Goal: Task Accomplishment & Management: Complete application form

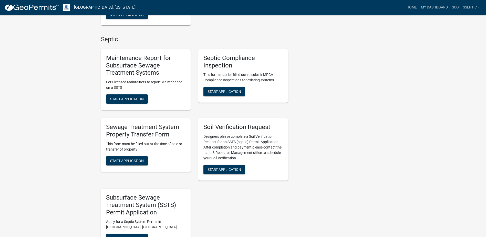
scroll to position [384, 0]
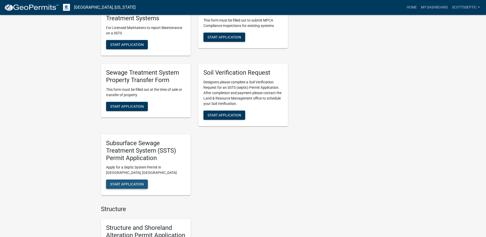
click at [128, 182] on span "Start Application" at bounding box center [127, 184] width 34 height 4
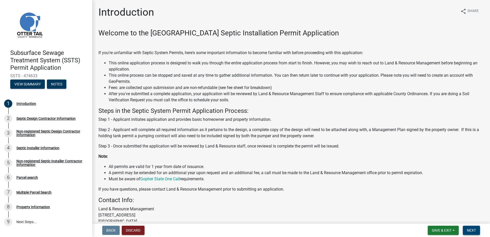
click at [469, 232] on span "Next" at bounding box center [471, 230] width 9 height 4
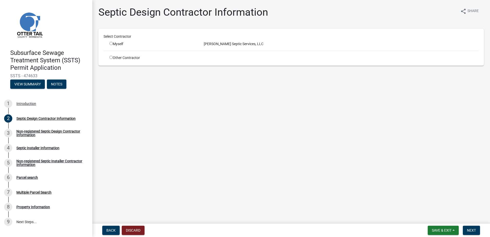
click at [112, 43] on input "radio" at bounding box center [110, 43] width 3 height 3
radio input "true"
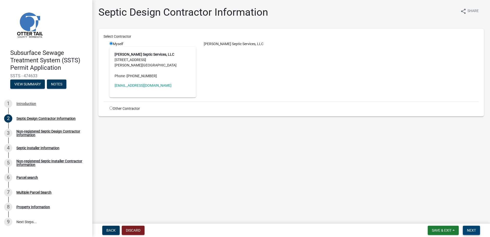
click at [472, 232] on span "Next" at bounding box center [471, 230] width 9 height 4
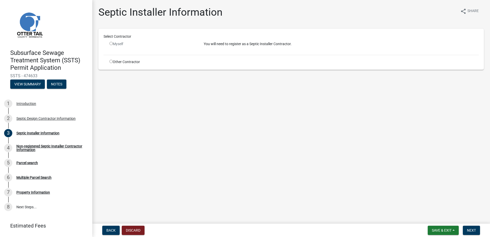
click at [111, 61] on input "radio" at bounding box center [110, 61] width 3 height 3
radio input "true"
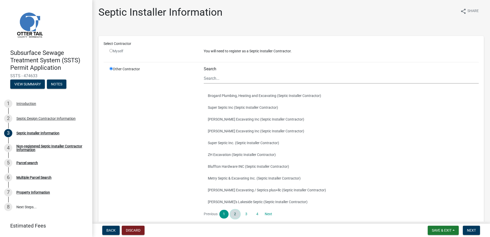
click at [234, 215] on link "2" at bounding box center [234, 214] width 9 height 9
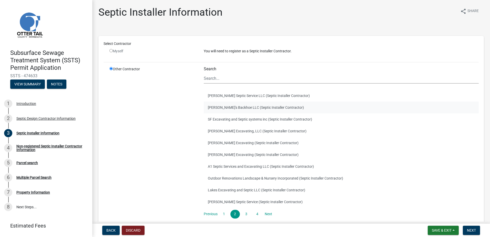
click at [213, 107] on button "[PERSON_NAME]'s Backhoe LLC (Septic Installer Contractor)" at bounding box center [341, 107] width 275 height 12
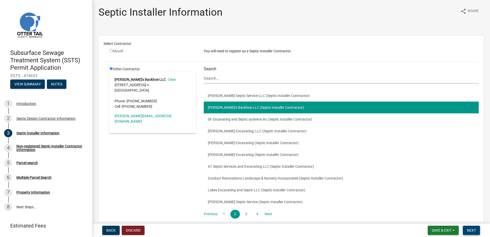
click at [466, 228] on button "Next" at bounding box center [471, 229] width 17 height 9
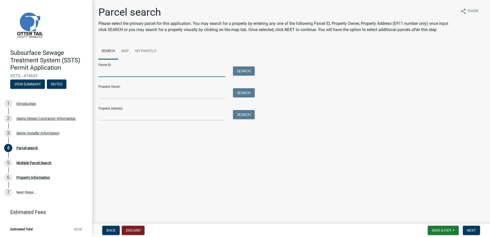
click at [103, 71] on input "Parcel ID:" at bounding box center [161, 71] width 127 height 11
type input "47000990475000"
click at [239, 72] on button "Search" at bounding box center [244, 70] width 22 height 9
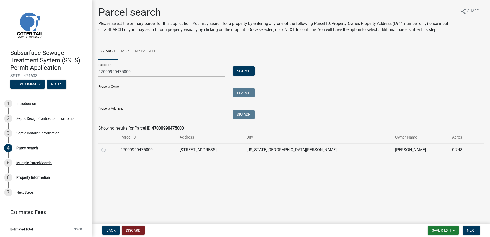
click at [108, 147] on label at bounding box center [108, 147] width 0 height 0
click at [108, 149] on input "radio" at bounding box center [109, 148] width 3 height 3
radio input "true"
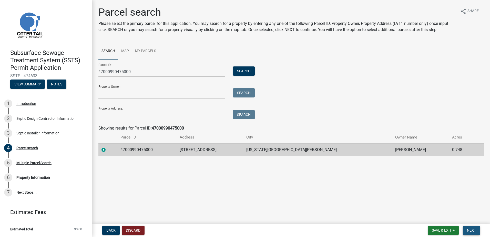
click at [466, 227] on button "Next" at bounding box center [471, 229] width 17 height 9
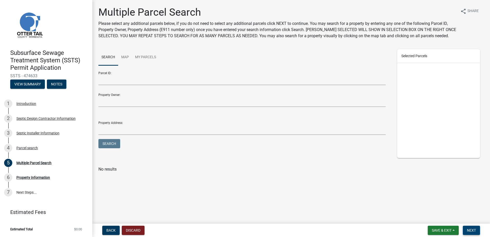
click at [476, 229] on button "Next" at bounding box center [471, 229] width 17 height 9
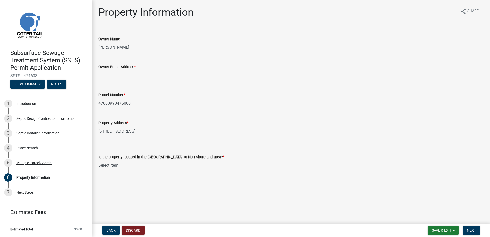
click at [104, 75] on input "Owner Email Address *" at bounding box center [290, 75] width 385 height 11
type input "Q"
type input "[EMAIL_ADDRESS][DOMAIN_NAME]"
click at [112, 165] on select "Select Item... Shoreland Non-Shoreland" at bounding box center [290, 165] width 385 height 11
click at [98, 160] on select "Select Item... Shoreland Non-Shoreland" at bounding box center [290, 165] width 385 height 11
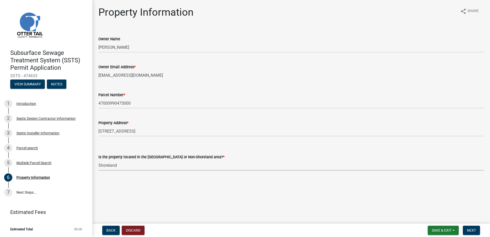
select select "f91142e6-e911-469c-9754-896c7e7f9e05"
click at [469, 230] on span "Next" at bounding box center [471, 230] width 9 height 4
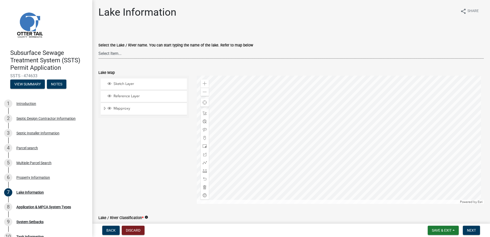
click at [111, 53] on select "Select Item... None [PERSON_NAME] 56-031 [PERSON_NAME] 56-118 [PERSON_NAME] 56-…" at bounding box center [290, 53] width 385 height 11
click at [98, 48] on select "Select Item... None [PERSON_NAME] 56-031 [PERSON_NAME] 56-118 [PERSON_NAME] 56-…" at bounding box center [290, 53] width 385 height 11
select select "bd934fa0-696e-47b9-a90f-8e33276cc410"
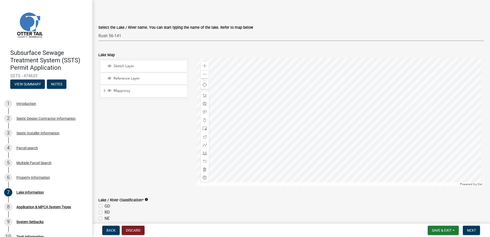
scroll to position [26, 0]
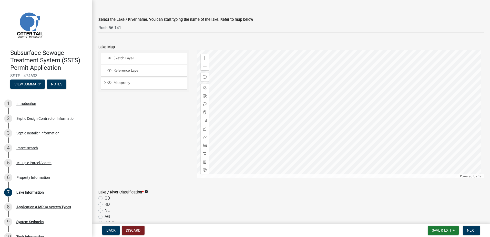
click at [105, 197] on label "GD" at bounding box center [108, 198] width 6 height 6
click at [105, 197] on input "GD" at bounding box center [106, 196] width 3 height 3
radio input "true"
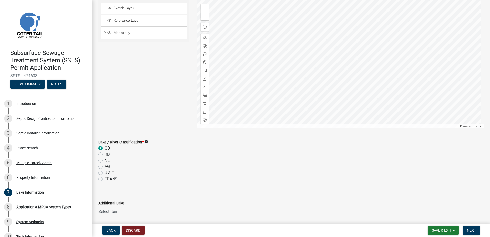
scroll to position [149, 0]
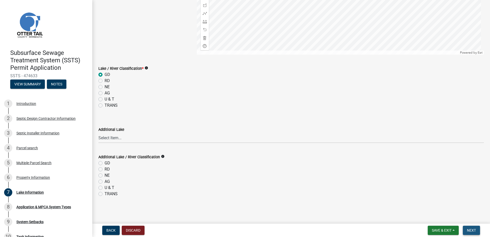
click at [471, 231] on span "Next" at bounding box center [471, 230] width 9 height 4
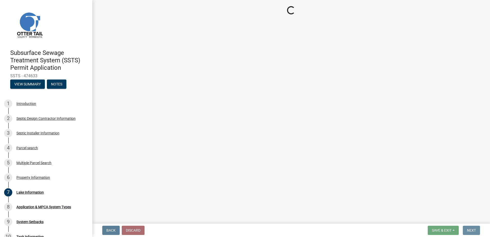
scroll to position [0, 0]
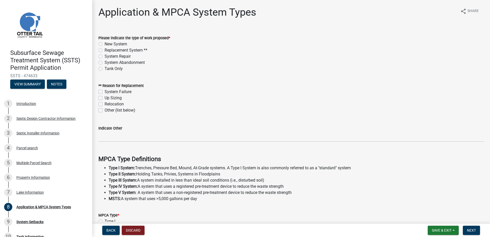
click at [105, 43] on label "New System" at bounding box center [116, 44] width 23 height 6
click at [105, 43] on input "New System" at bounding box center [106, 42] width 3 height 3
radio input "true"
click at [105, 98] on label "Up Sizing" at bounding box center [113, 98] width 17 height 6
click at [105, 98] on input "Up Sizing" at bounding box center [106, 96] width 3 height 3
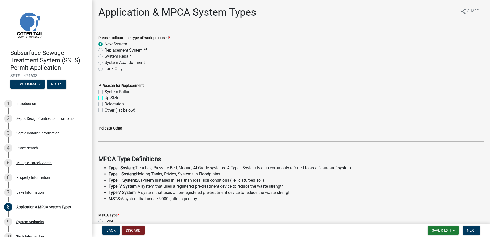
checkbox input "true"
checkbox input "false"
checkbox input "true"
checkbox input "false"
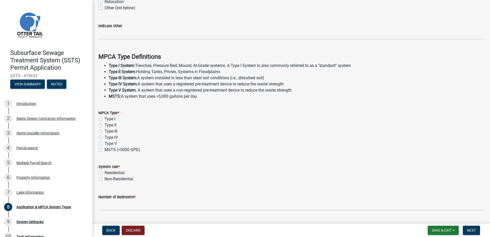
scroll to position [102, 0]
click at [105, 119] on label "Type I" at bounding box center [110, 119] width 11 height 6
click at [105, 119] on input "Type I" at bounding box center [106, 117] width 3 height 3
radio input "true"
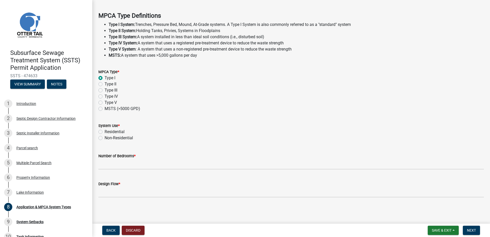
click at [105, 132] on label "Residential" at bounding box center [115, 132] width 20 height 6
click at [105, 132] on input "Residential" at bounding box center [106, 130] width 3 height 3
radio input "true"
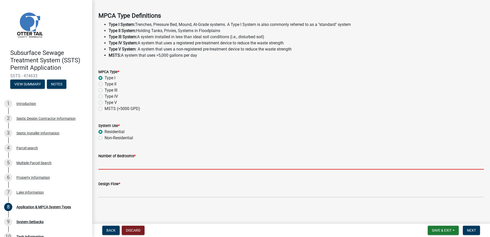
click at [110, 165] on input "Number of Bedrooms *" at bounding box center [290, 164] width 385 height 11
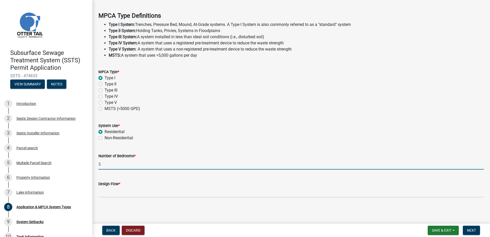
type input "5"
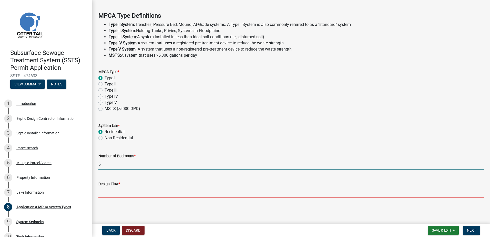
click at [103, 194] on input "Design Flow *" at bounding box center [290, 192] width 385 height 11
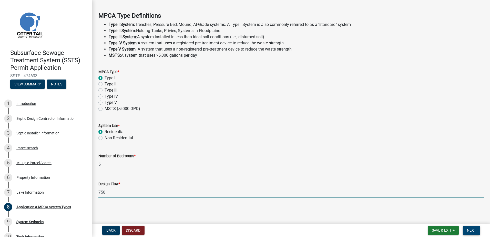
type input "750"
click at [468, 231] on span "Next" at bounding box center [471, 230] width 9 height 4
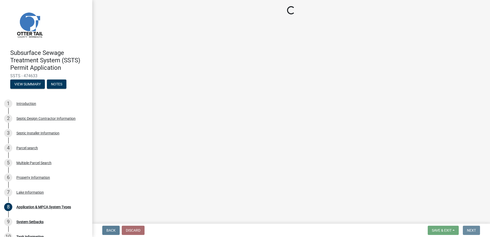
scroll to position [0, 0]
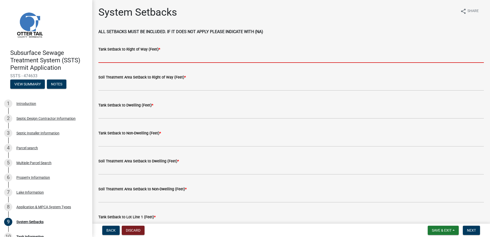
drag, startPoint x: 104, startPoint y: 58, endPoint x: 113, endPoint y: 57, distance: 9.3
click at [104, 58] on input "Tank Setback to Right of Way (Feet) *" at bounding box center [290, 57] width 385 height 11
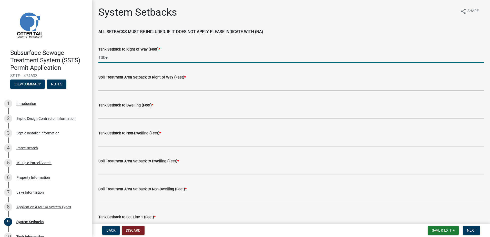
type input "100+"
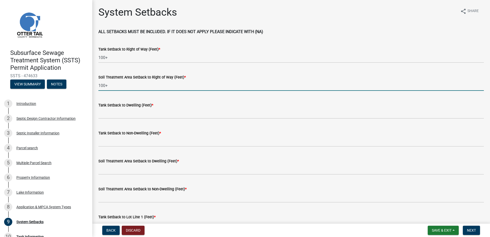
type input "100+"
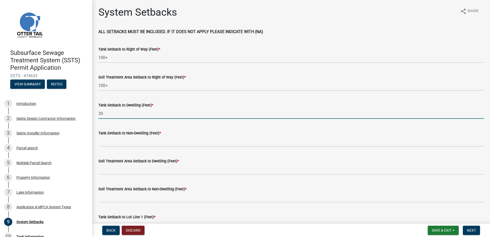
type input "3"
type input "10+"
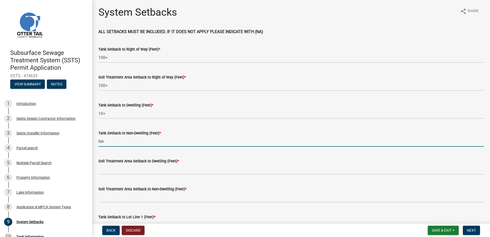
type input "NA"
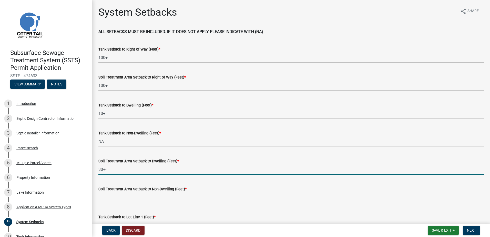
type input "30+-"
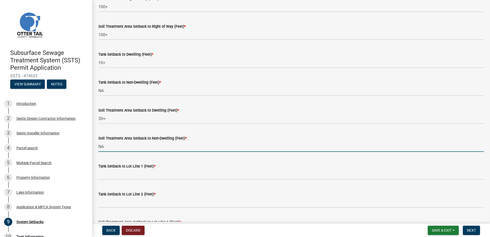
scroll to position [154, 0]
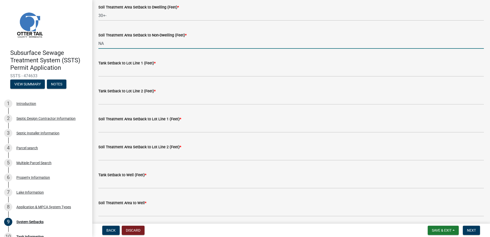
type input "NA"
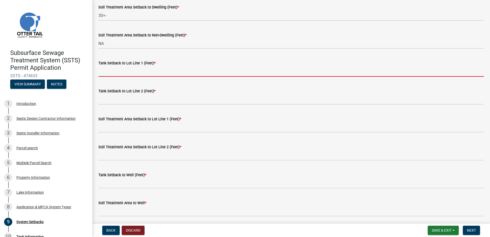
click at [111, 72] on input "Tank Setback to Lot Line 1 (Feet) *" at bounding box center [290, 71] width 385 height 11
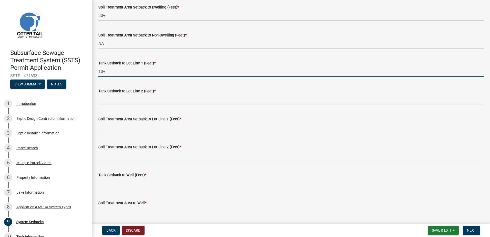
type input "10+"
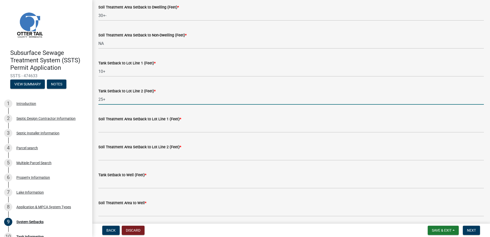
type input "25+"
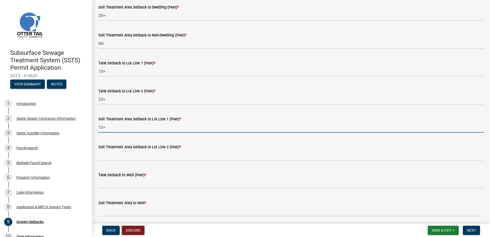
type input "10+"
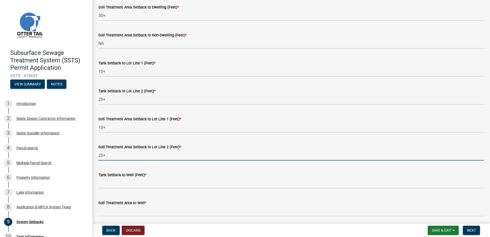
type input "25+"
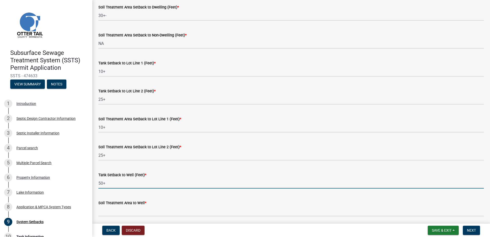
type input "50+"
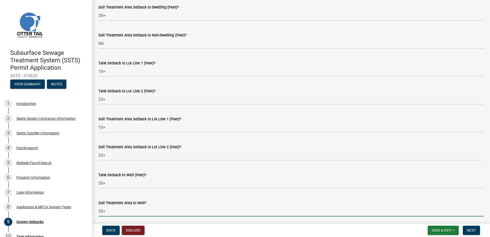
type input "50+"
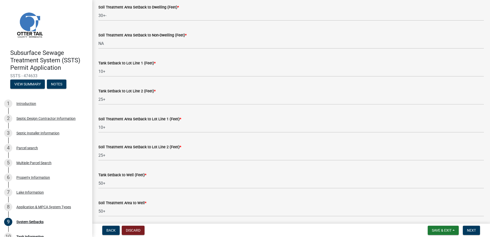
scroll to position [282, 0]
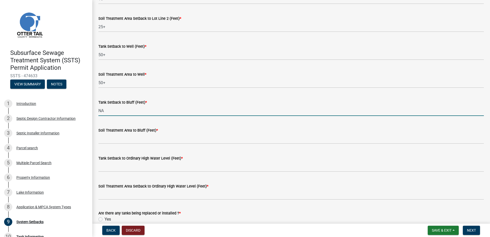
type input "NA"
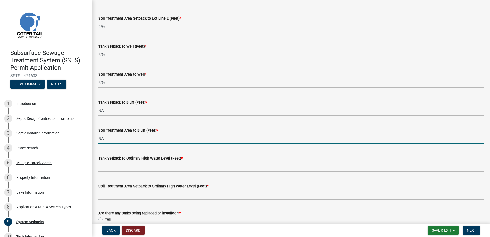
type input "NA"
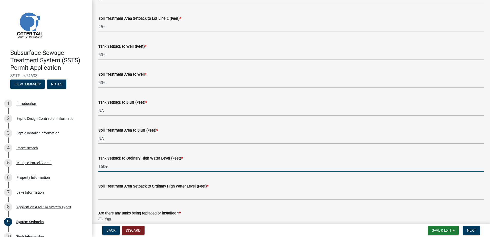
type input "150+"
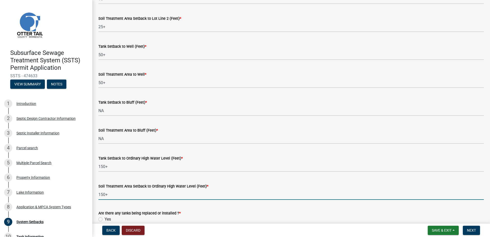
type input "150+"
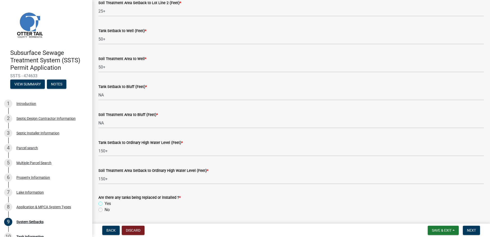
scroll to position [314, 0]
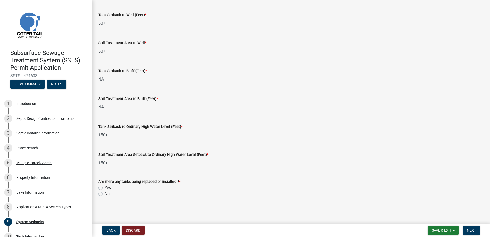
click at [105, 194] on label "No" at bounding box center [107, 194] width 5 height 6
click at [105, 194] on input "No" at bounding box center [106, 192] width 3 height 3
radio input "true"
click at [475, 230] on span "Next" at bounding box center [471, 230] width 9 height 4
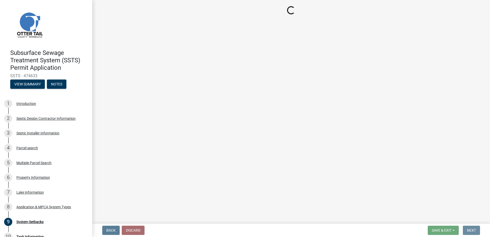
scroll to position [0, 0]
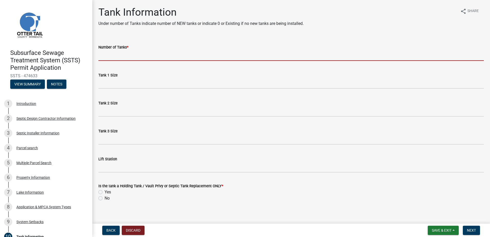
drag, startPoint x: 107, startPoint y: 51, endPoint x: 107, endPoint y: 55, distance: 4.1
click at [107, 51] on input "Number of Tanks *" at bounding box center [290, 55] width 385 height 11
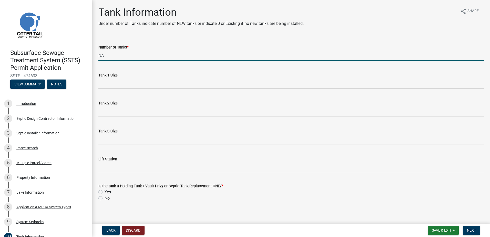
type input "NA"
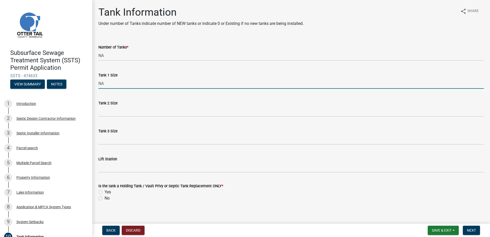
type input "NA"
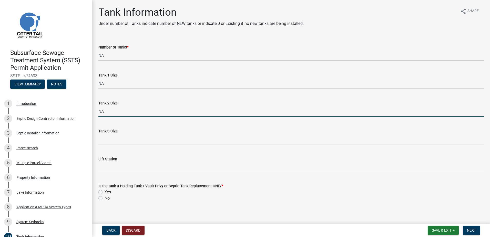
type input "NA"
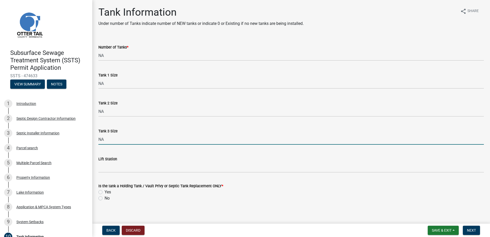
type input "NA"
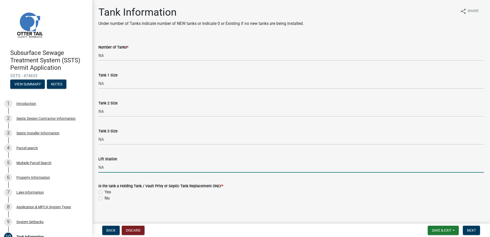
type input "NA"
click at [105, 199] on label "No" at bounding box center [107, 198] width 5 height 6
click at [105, 198] on input "No" at bounding box center [106, 196] width 3 height 3
radio input "true"
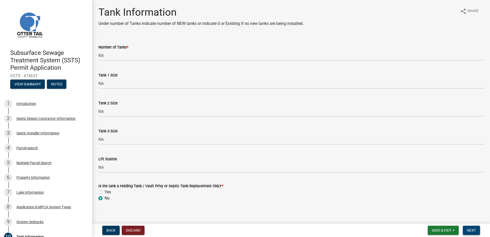
click at [470, 232] on span "Next" at bounding box center [471, 230] width 9 height 4
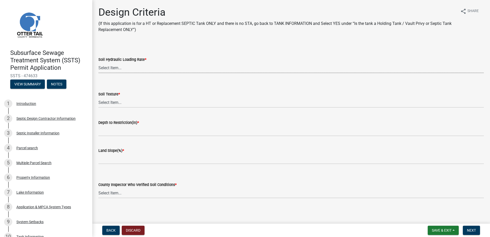
click at [112, 68] on select "Select Item... 1.6 gpd/ft2 1.2 gpd/ft2 1.0 gpd/ft2 0.87 gpd/ft2 0.78 gpd/ft2 0.…" at bounding box center [290, 67] width 385 height 11
click at [98, 62] on select "Select Item... 1.6 gpd/ft2 1.2 gpd/ft2 1.0 gpd/ft2 0.87 gpd/ft2 0.78 gpd/ft2 0.…" at bounding box center [290, 67] width 385 height 11
select select "eaa6e4cf-be76-4366-bfe5-e87acfaaf3f4"
click at [104, 99] on select "Select Item... Coarse Sand (COS) Sand (S) Fine Sand (FS) Very Fine Sand (VFS) L…" at bounding box center [290, 102] width 385 height 11
click at [98, 97] on select "Select Item... Coarse Sand (COS) Sand (S) Fine Sand (FS) Very Fine Sand (VFS) L…" at bounding box center [290, 102] width 385 height 11
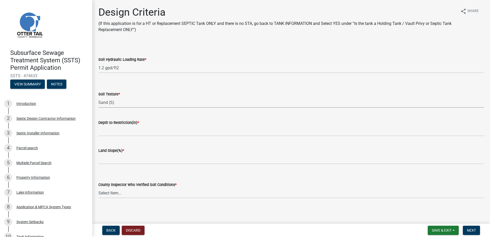
select select "48b77c43-c0ca-4757-a1b1-e2e69db0f822"
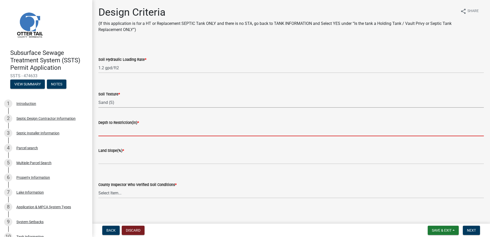
click at [103, 130] on input "Depth to Restriction(in) *" at bounding box center [290, 131] width 385 height 11
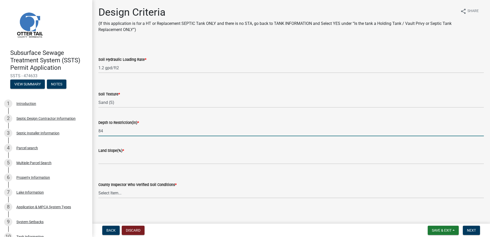
type input "84"
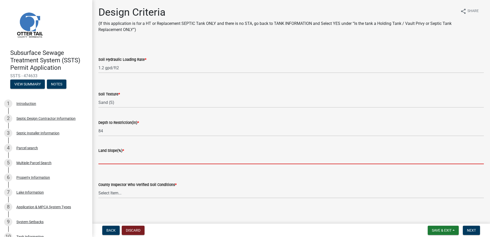
click at [103, 160] on input "Land Slope(%) *" at bounding box center [290, 158] width 385 height 11
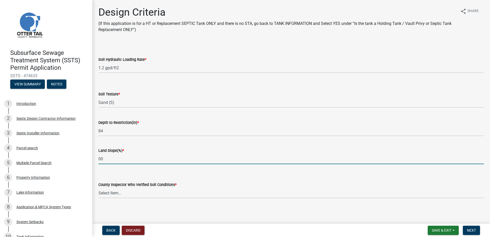
type input "0"
type input "0.0"
click at [100, 193] on select "Select Item... [PERSON_NAME] [PERSON_NAME] [PERSON_NAME] [PERSON_NAME] [PERSON_…" at bounding box center [290, 192] width 385 height 11
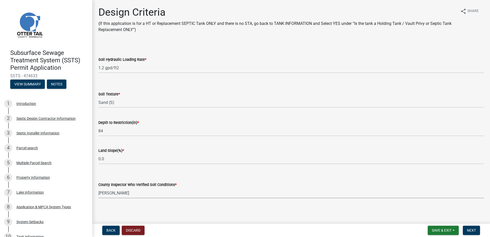
click at [98, 187] on select "Select Item... [PERSON_NAME] [PERSON_NAME] [PERSON_NAME] [PERSON_NAME] [PERSON_…" at bounding box center [290, 192] width 385 height 11
select select "643267e1-855b-462d-a385-c521968adb40"
click at [472, 230] on span "Next" at bounding box center [471, 230] width 9 height 4
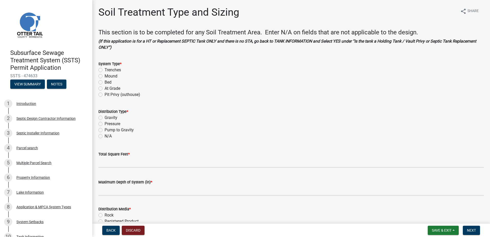
click at [105, 70] on label "Trenches" at bounding box center [113, 70] width 16 height 6
click at [105, 70] on input "Trenches" at bounding box center [106, 68] width 3 height 3
radio input "true"
click at [105, 118] on label "Gravity" at bounding box center [111, 117] width 13 height 6
click at [105, 118] on input "Gravity" at bounding box center [106, 115] width 3 height 3
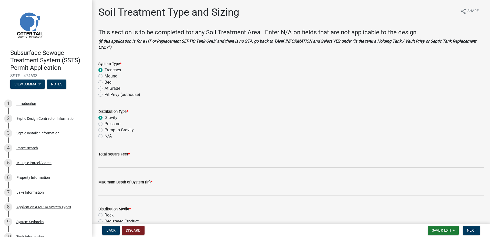
radio input "true"
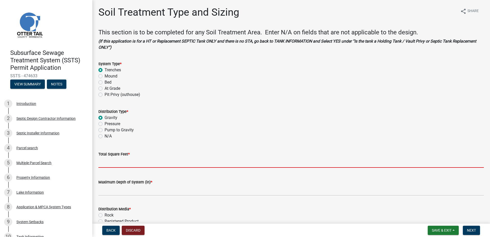
drag, startPoint x: 107, startPoint y: 164, endPoint x: 144, endPoint y: 164, distance: 36.4
click at [107, 164] on input "Total Square Feet *" at bounding box center [290, 162] width 385 height 11
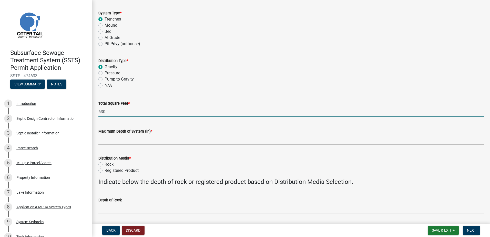
scroll to position [51, 0]
type input "630"
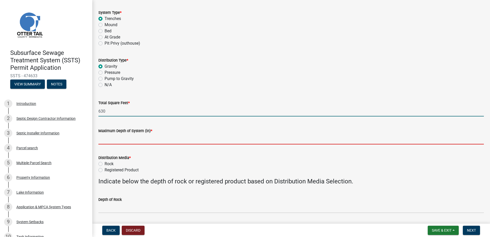
click at [110, 141] on input "Maximum Depth of System (in) *" at bounding box center [290, 139] width 385 height 11
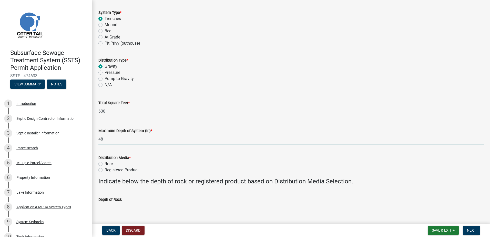
type input "48"
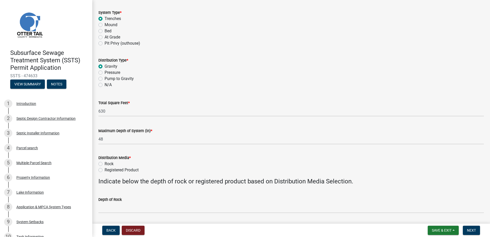
drag, startPoint x: 228, startPoint y: 164, endPoint x: 192, endPoint y: 163, distance: 36.6
click at [227, 164] on div "Rock" at bounding box center [290, 164] width 385 height 6
click at [105, 171] on label "Registered Product" at bounding box center [122, 170] width 34 height 6
click at [105, 170] on input "Registered Product" at bounding box center [106, 168] width 3 height 3
radio input "true"
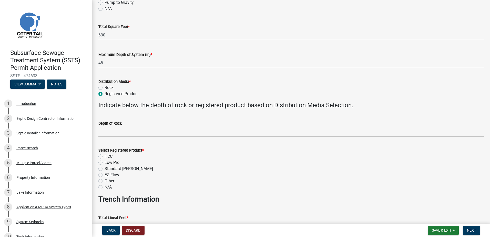
scroll to position [128, 0]
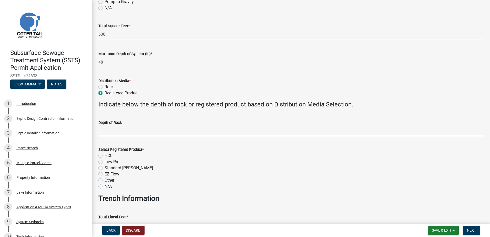
click at [101, 134] on input "Depth of Rock" at bounding box center [290, 131] width 385 height 11
type input "NA"
click at [105, 156] on label "HCC" at bounding box center [109, 155] width 8 height 6
click at [105, 156] on input "HCC" at bounding box center [106, 153] width 3 height 3
radio input "true"
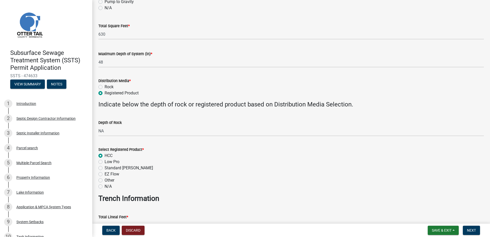
scroll to position [205, 0]
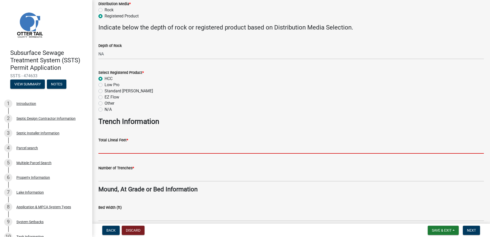
click at [102, 150] on input "Total Lineal Feet *" at bounding box center [290, 148] width 385 height 11
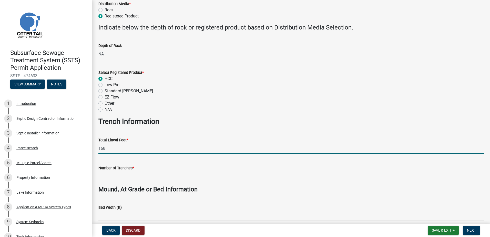
type input "168"
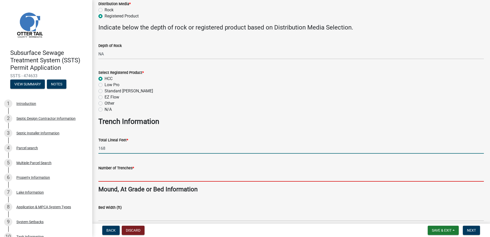
click at [103, 177] on input "Number of Trenches *" at bounding box center [290, 176] width 385 height 11
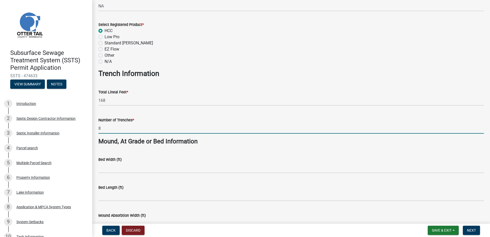
scroll to position [256, 0]
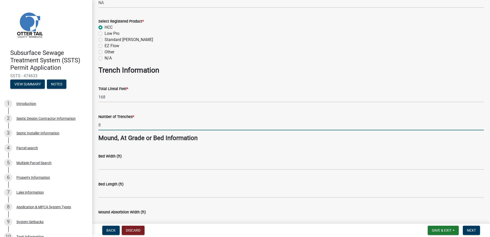
type input "8"
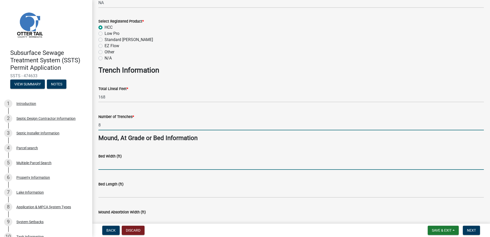
click at [101, 163] on input "Bed Width (ft)" at bounding box center [290, 164] width 385 height 11
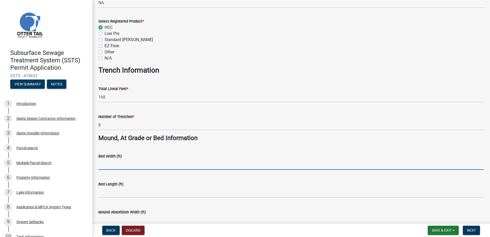
type input "NA"
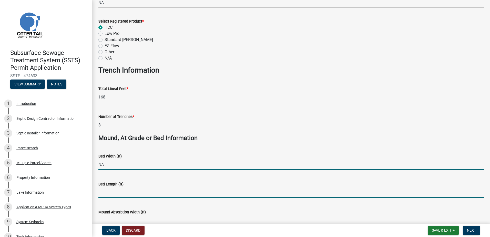
click at [108, 193] on input "Bed Length (ft)" at bounding box center [290, 192] width 385 height 11
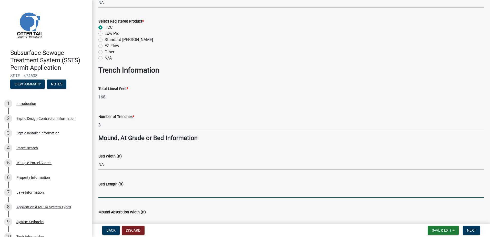
type input "NA"
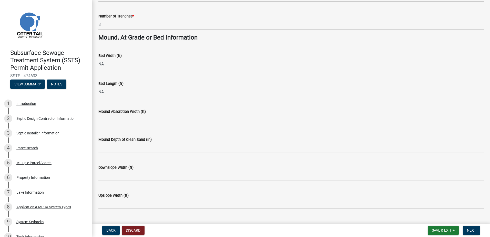
scroll to position [359, 0]
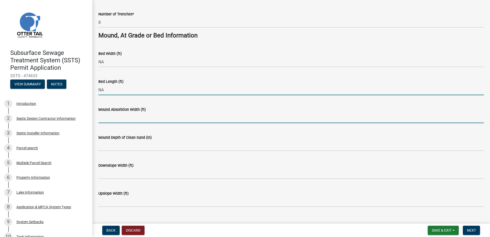
click at [103, 118] on input "Mound Absorbtion Width (ft)" at bounding box center [290, 117] width 385 height 11
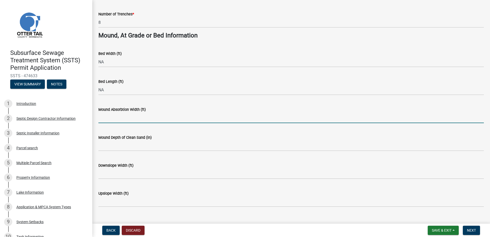
type input "NA"
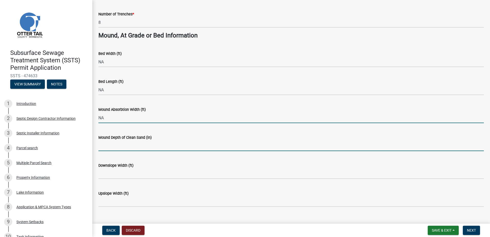
click at [108, 147] on input "Mound Depth of Clean Sand (in)" at bounding box center [290, 145] width 385 height 11
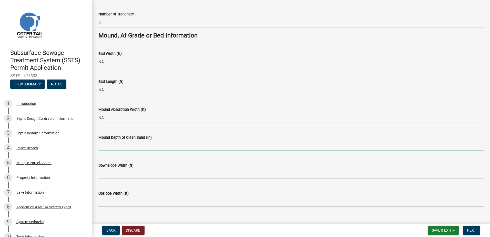
type input "NA"
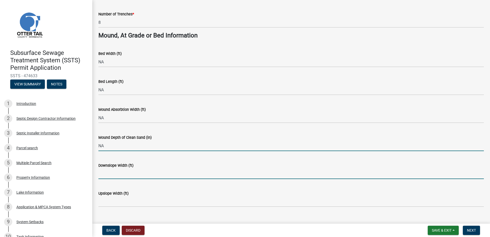
click at [108, 171] on input "Downslope Width (ft)" at bounding box center [290, 173] width 385 height 11
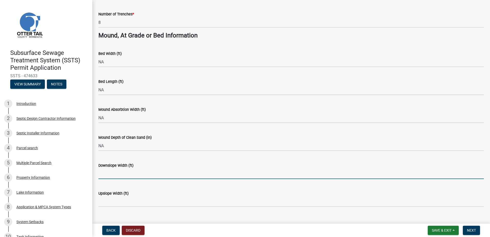
type input "NA"
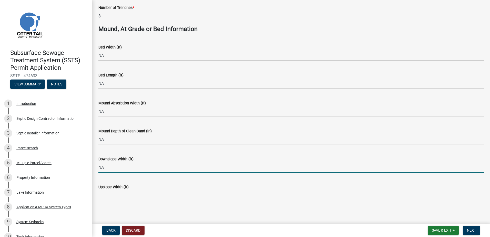
scroll to position [368, 0]
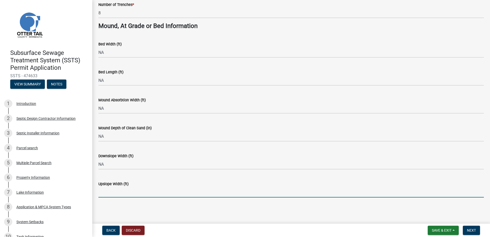
click at [104, 193] on input "Upslope Width (ft)" at bounding box center [290, 192] width 385 height 11
type input "NA"
click at [478, 229] on button "Next" at bounding box center [471, 229] width 17 height 9
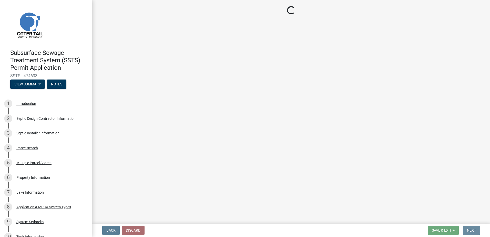
scroll to position [0, 0]
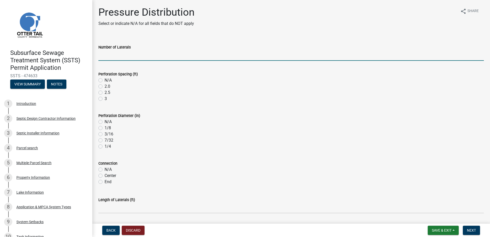
click at [104, 57] on input "Number of Laterals" at bounding box center [290, 55] width 385 height 11
type input "NA"
click at [105, 79] on label "N/A" at bounding box center [108, 80] width 7 height 6
click at [105, 79] on input "N/A" at bounding box center [106, 78] width 3 height 3
radio input "true"
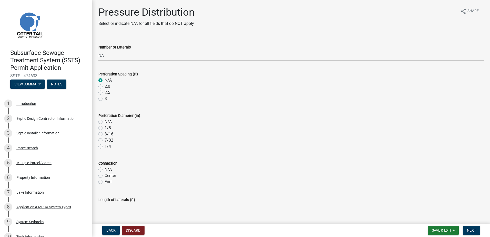
click at [105, 122] on label "N/A" at bounding box center [108, 122] width 7 height 6
click at [105, 122] on input "N/A" at bounding box center [106, 120] width 3 height 3
radio input "true"
click at [105, 169] on label "N/A" at bounding box center [108, 169] width 7 height 6
click at [105, 169] on input "N/A" at bounding box center [106, 167] width 3 height 3
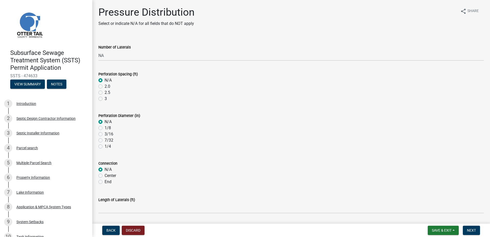
radio input "true"
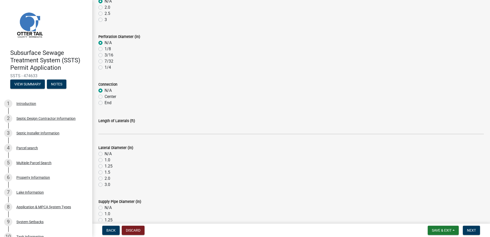
scroll to position [102, 0]
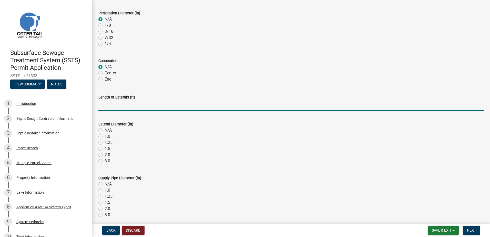
click at [110, 105] on input "Length of Laterals (ft)" at bounding box center [290, 105] width 385 height 11
type input "NA"
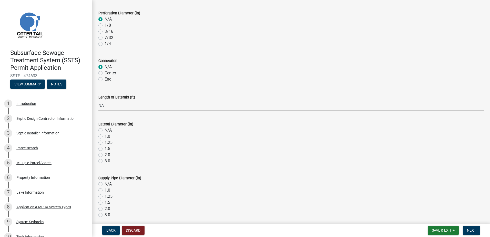
click at [105, 130] on label "N/A" at bounding box center [108, 130] width 7 height 6
click at [105, 130] on input "N/A" at bounding box center [106, 128] width 3 height 3
radio input "true"
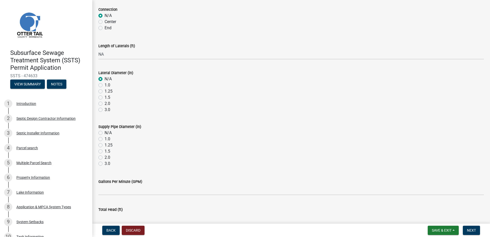
click at [105, 132] on label "N/A" at bounding box center [108, 133] width 7 height 6
click at [105, 132] on input "N/A" at bounding box center [106, 131] width 3 height 3
radio input "true"
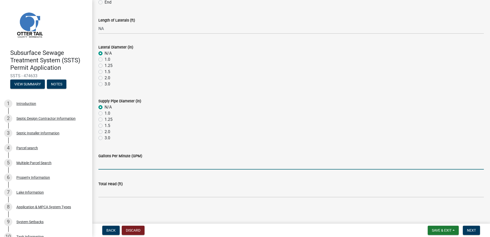
click at [106, 163] on input "Gallons Per Minute (GPM)" at bounding box center [290, 164] width 385 height 11
type input "NA"
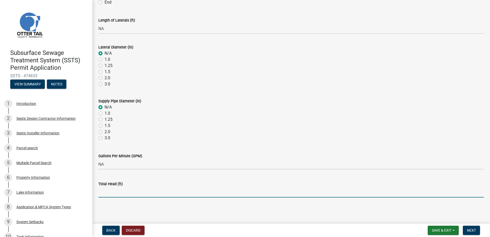
click at [108, 197] on input "Total Head (ft)" at bounding box center [290, 192] width 385 height 11
type input "NA"
click at [463, 228] on button "Next" at bounding box center [471, 229] width 17 height 9
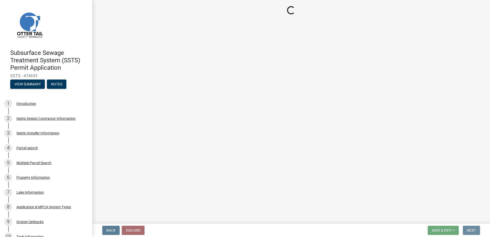
scroll to position [0, 0]
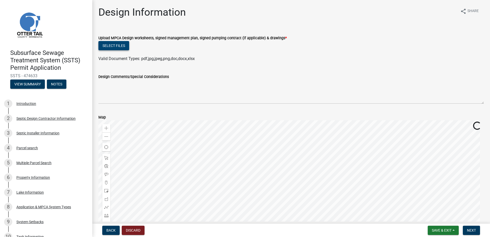
click at [119, 46] on button "Select files" at bounding box center [113, 45] width 31 height 9
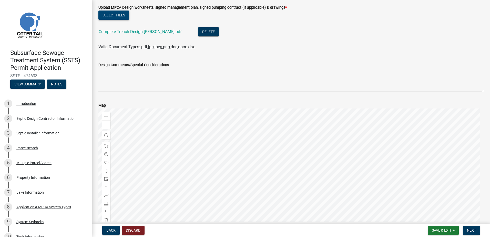
scroll to position [70, 0]
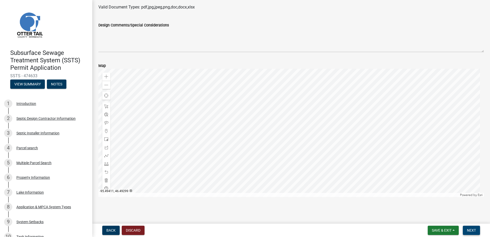
click at [470, 229] on span "Next" at bounding box center [471, 230] width 9 height 4
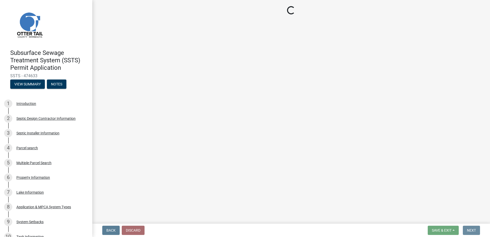
scroll to position [0, 0]
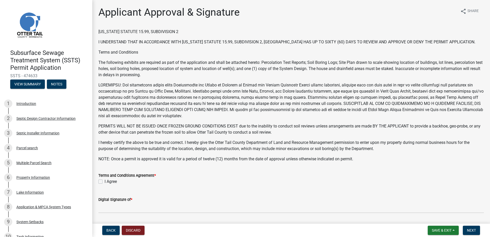
click at [105, 182] on label "I Agree" at bounding box center [111, 181] width 12 height 6
click at [105, 182] on input "I Agree" at bounding box center [106, 179] width 3 height 3
checkbox input "true"
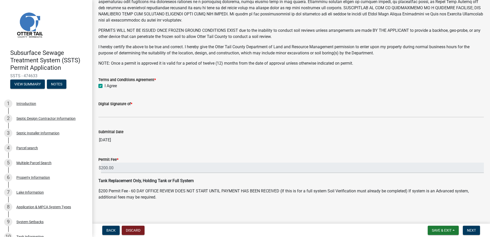
scroll to position [98, 0]
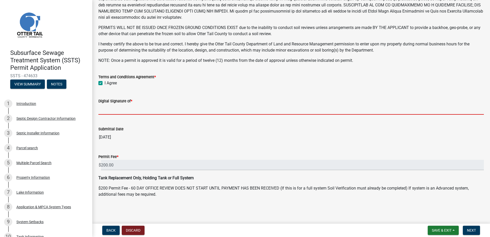
click at [114, 111] on input "Digital Signature of *" at bounding box center [290, 109] width 385 height 11
type input "[PERSON_NAME]"
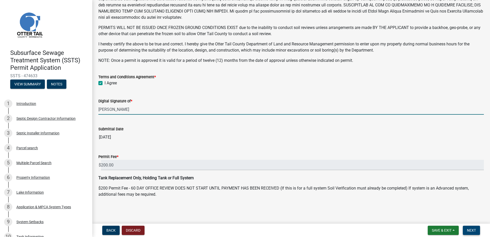
click at [469, 227] on button "Next" at bounding box center [471, 229] width 17 height 9
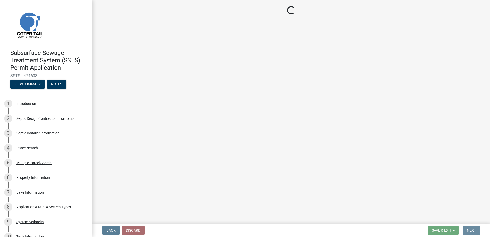
scroll to position [0, 0]
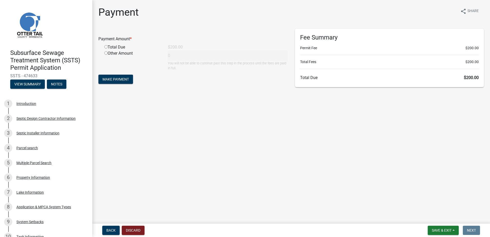
click at [105, 46] on input "radio" at bounding box center [105, 46] width 3 height 3
radio input "true"
type input "200"
click at [116, 77] on button "Make Payment" at bounding box center [115, 79] width 35 height 9
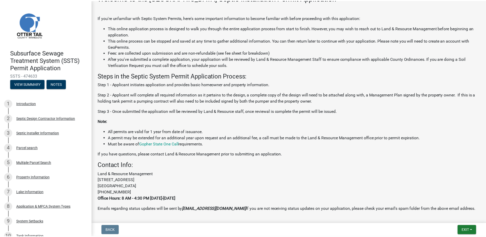
scroll to position [102, 0]
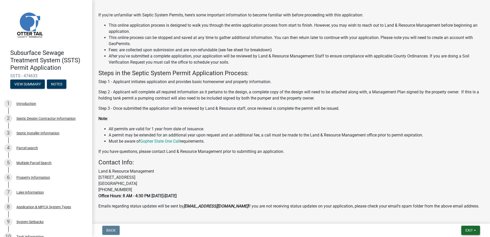
click at [471, 231] on span "Exit" at bounding box center [468, 230] width 7 height 4
click at [451, 218] on button "Save & Exit" at bounding box center [459, 217] width 41 height 12
